Goal: Information Seeking & Learning: Learn about a topic

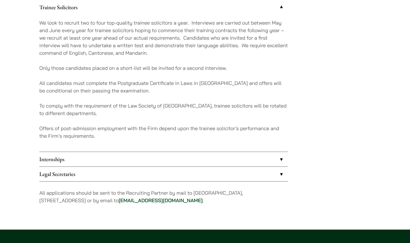
scroll to position [521, 0]
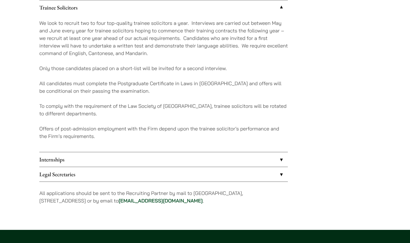
click at [140, 160] on link "Internships" at bounding box center [163, 159] width 249 height 15
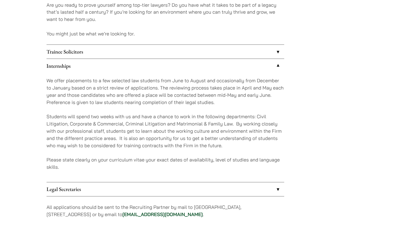
scroll to position [471, 0]
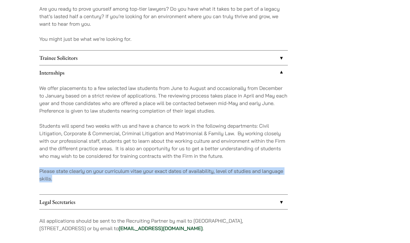
drag, startPoint x: 52, startPoint y: 177, endPoint x: 40, endPoint y: 172, distance: 13.7
click at [40, 172] on p "Please state clearly on your curriculum vitae your exact dates of availability,…" at bounding box center [163, 174] width 249 height 15
click at [64, 176] on p "Please state clearly on your curriculum vitae your exact dates of availability,…" at bounding box center [163, 174] width 249 height 15
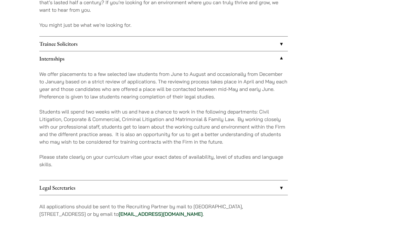
scroll to position [491, 0]
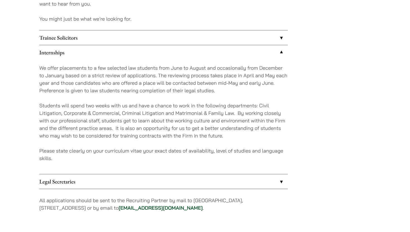
drag, startPoint x: 133, startPoint y: 208, endPoint x: 192, endPoint y: 207, distance: 58.9
click at [192, 207] on p "All applications should be sent to the Recruiting Partner by mail to 7th Floor,…" at bounding box center [163, 204] width 249 height 15
copy p "career@haldanes.com ."
click at [280, 153] on p "Please state clearly on your curriculum vitae your exact dates of availability,…" at bounding box center [163, 154] width 249 height 15
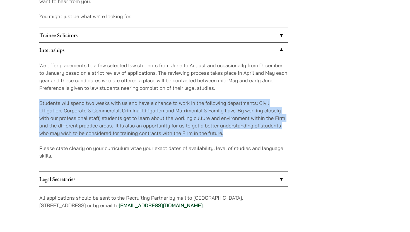
drag, startPoint x: 35, startPoint y: 103, endPoint x: 236, endPoint y: 132, distance: 202.2
click at [236, 132] on p "Students will spend two weeks with us and have a chance to work in the followin…" at bounding box center [163, 118] width 249 height 38
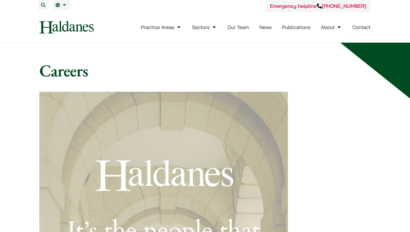
scroll to position [0, 0]
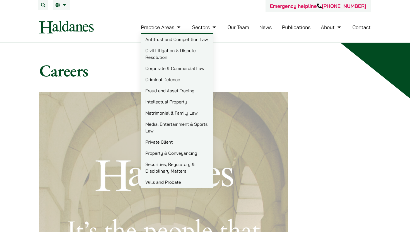
click at [166, 81] on link "Criminal Defence" at bounding box center [177, 79] width 73 height 11
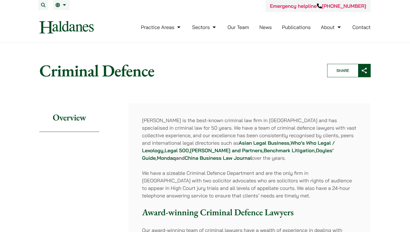
click at [176, 30] on link "Practice Areas" at bounding box center [161, 27] width 41 height 6
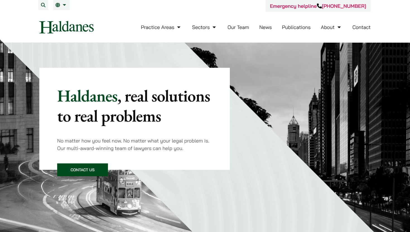
scroll to position [314, 0]
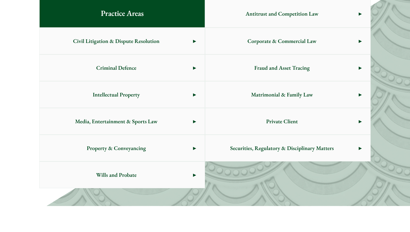
click at [175, 70] on span "Criminal Defence" at bounding box center [116, 68] width 153 height 26
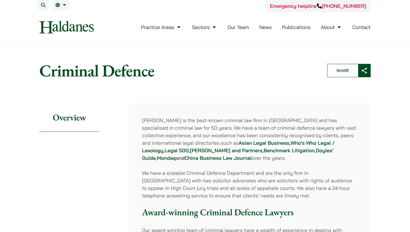
click at [242, 27] on link "Our Team" at bounding box center [238, 27] width 21 height 6
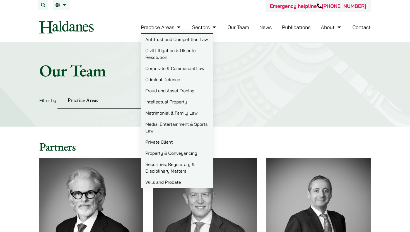
click at [177, 26] on link "Practice Areas" at bounding box center [161, 27] width 41 height 6
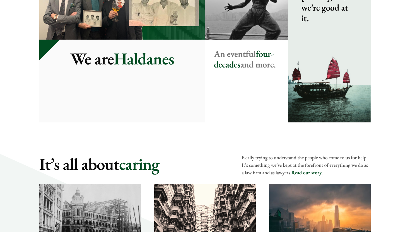
scroll to position [660, 0]
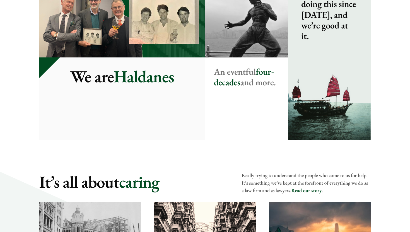
click at [301, 194] on link "Read our story" at bounding box center [306, 191] width 30 height 6
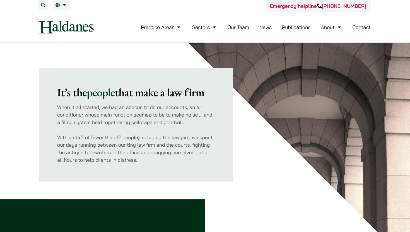
click at [268, 27] on link "News" at bounding box center [265, 27] width 13 height 6
click at [365, 23] on li "Contact" at bounding box center [361, 27] width 18 height 12
click at [364, 24] on link "Contact" at bounding box center [361, 27] width 18 height 6
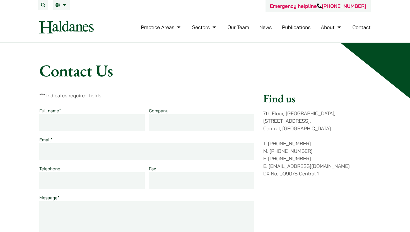
click at [266, 26] on link "News" at bounding box center [265, 27] width 13 height 6
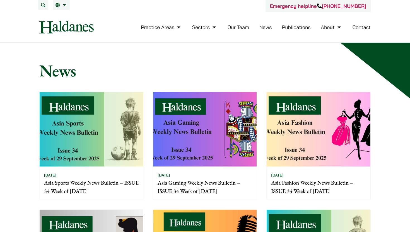
click at [246, 25] on link "Our Team" at bounding box center [238, 27] width 21 height 6
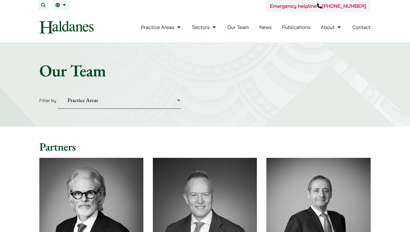
click at [261, 27] on link "News" at bounding box center [265, 27] width 13 height 6
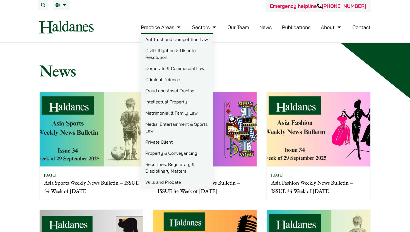
click at [170, 112] on link "Matrimonial & Family Law" at bounding box center [177, 112] width 73 height 11
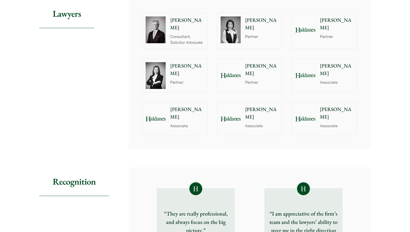
scroll to position [609, 0]
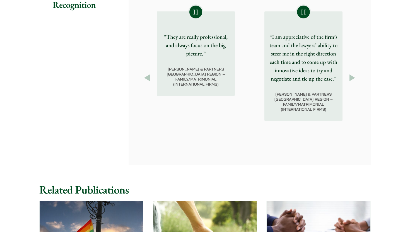
click at [351, 83] on button "Next" at bounding box center [352, 78] width 10 height 10
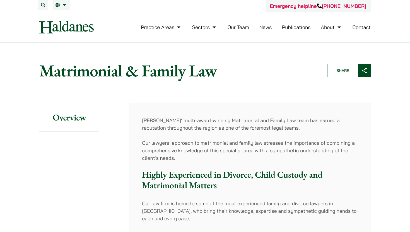
scroll to position [0, 0]
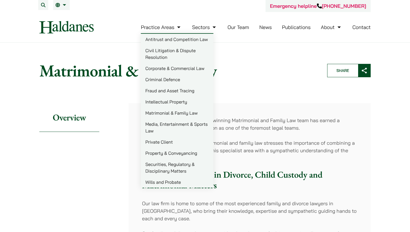
click at [173, 82] on link "Criminal Defence" at bounding box center [177, 79] width 73 height 11
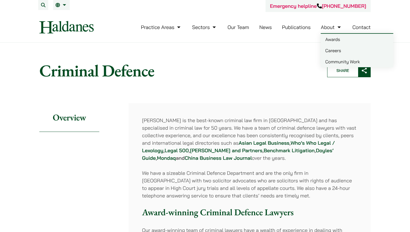
click at [337, 58] on link "Community Work" at bounding box center [357, 61] width 73 height 11
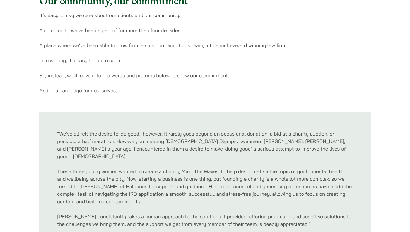
scroll to position [162, 0]
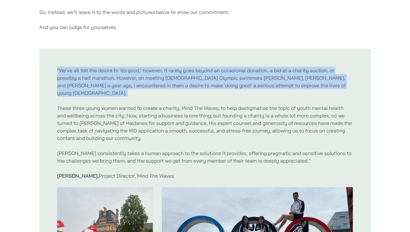
drag, startPoint x: 164, startPoint y: 91, endPoint x: 77, endPoint y: 65, distance: 91.2
click at [77, 65] on div "“We’ve all felt the desire to ‘do good,’ however, it rarely goes beyond an occa…" at bounding box center [204, 191] width 331 height 284
click at [111, 88] on p "“We’ve all felt the desire to ‘do good,’ however, it rarely goes beyond an occa…" at bounding box center [205, 82] width 296 height 30
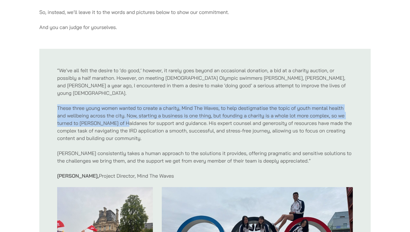
drag, startPoint x: 113, startPoint y: 94, endPoint x: 122, endPoint y: 114, distance: 21.9
click at [122, 114] on div "“We’ve all felt the desire to ‘do good,’ however, it rarely goes beyond an occa…" at bounding box center [205, 191] width 296 height 248
click at [122, 114] on p "These three young women wanted to create a charity, Mind The Waves, to help des…" at bounding box center [205, 123] width 296 height 38
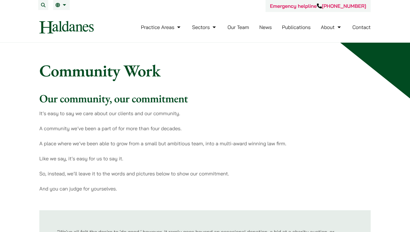
scroll to position [0, 0]
click at [237, 28] on link "Our Team" at bounding box center [238, 27] width 21 height 6
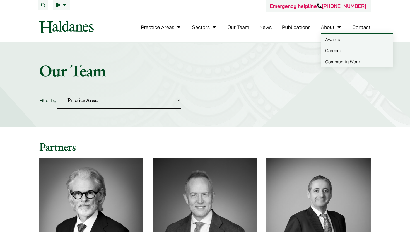
click at [335, 51] on link "Careers" at bounding box center [357, 50] width 73 height 11
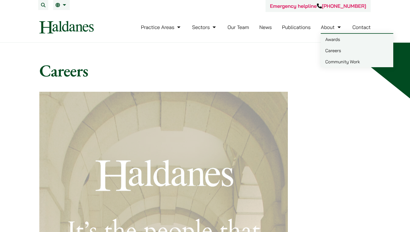
click at [332, 37] on link "Awards" at bounding box center [357, 39] width 73 height 11
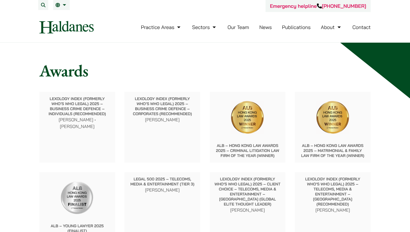
click at [304, 27] on link "Publications" at bounding box center [296, 27] width 29 height 6
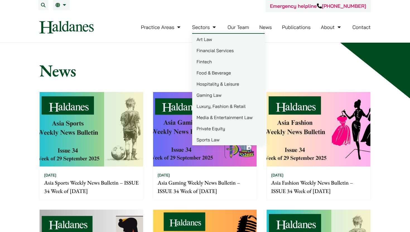
click at [74, 27] on img at bounding box center [66, 27] width 54 height 13
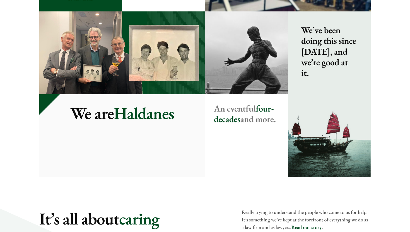
scroll to position [456, 0]
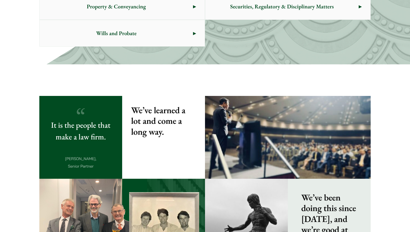
click at [109, 113] on blockquote "It is the people that make a law firm. Jonathan Midgley, Senior Partner" at bounding box center [80, 137] width 65 height 65
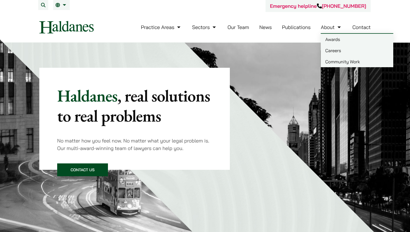
scroll to position [0, 0]
click at [337, 59] on link "Community Work" at bounding box center [357, 61] width 73 height 11
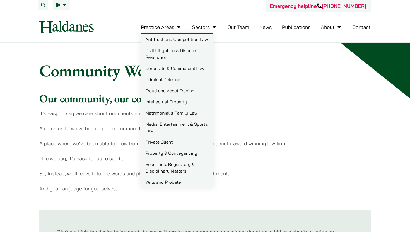
click at [75, 23] on img at bounding box center [66, 27] width 54 height 13
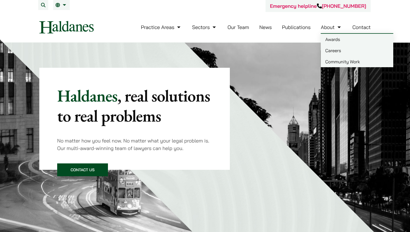
click at [337, 50] on link "Careers" at bounding box center [357, 50] width 73 height 11
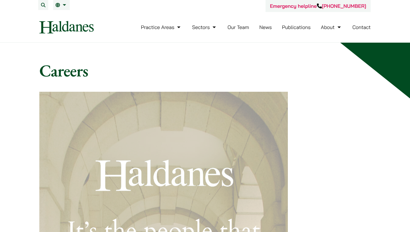
click at [335, 29] on link "About" at bounding box center [331, 27] width 21 height 6
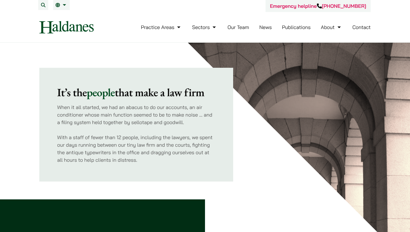
click at [338, 27] on link "About" at bounding box center [331, 27] width 21 height 6
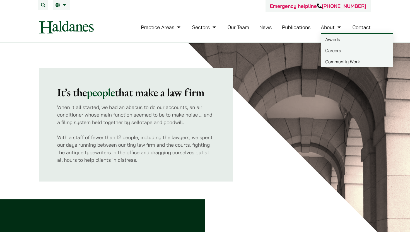
click at [328, 63] on link "Community Work" at bounding box center [357, 61] width 73 height 11
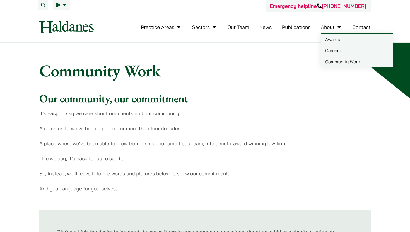
click at [334, 52] on link "Careers" at bounding box center [357, 50] width 73 height 11
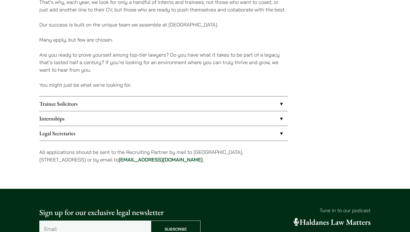
scroll to position [523, 0]
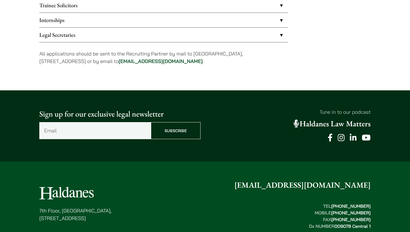
click at [138, 20] on link "Internships" at bounding box center [163, 20] width 249 height 15
